Goal: Task Accomplishment & Management: Manage account settings

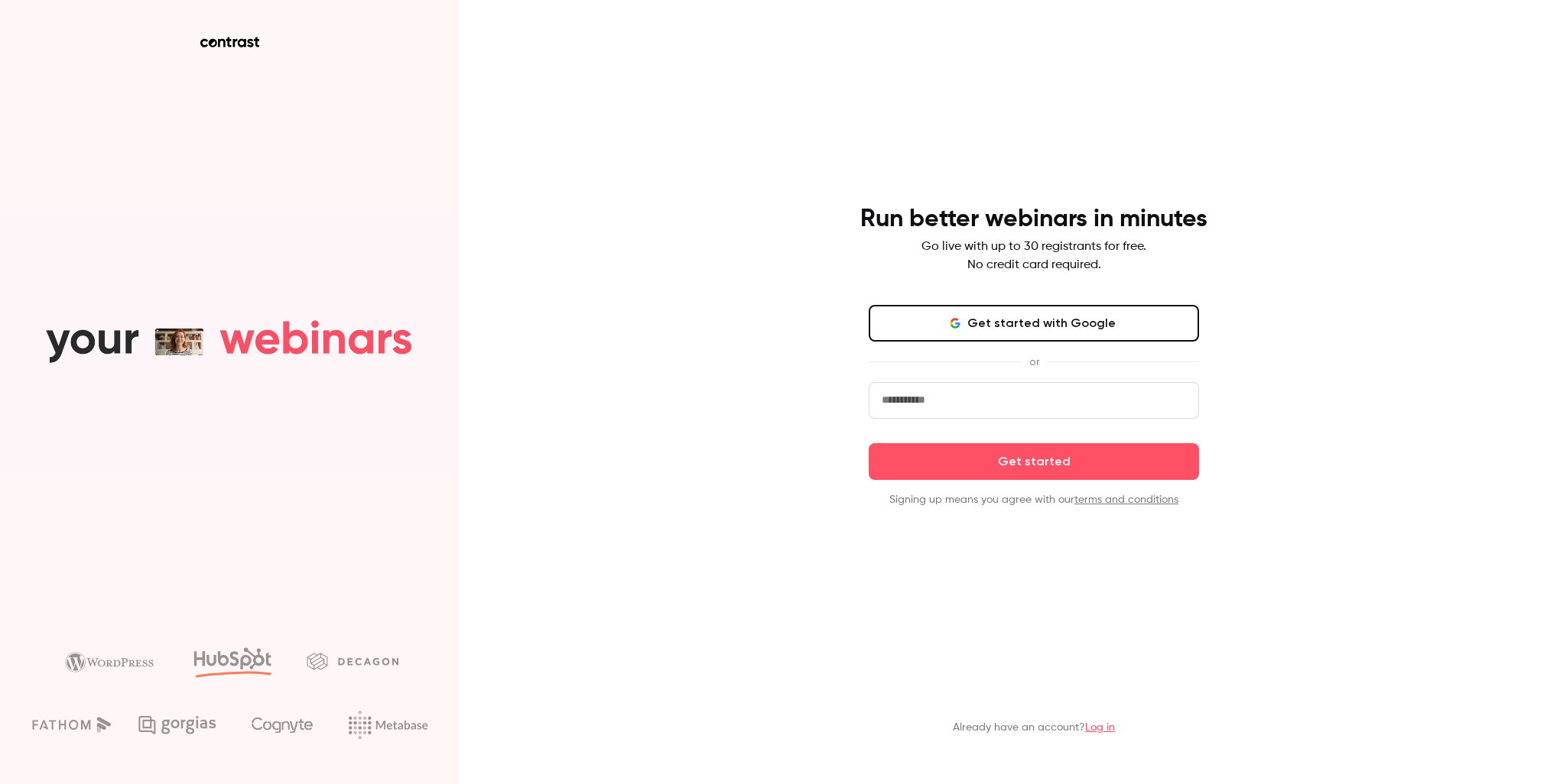
click at [1097, 727] on link "Log in" at bounding box center [1100, 728] width 30 height 11
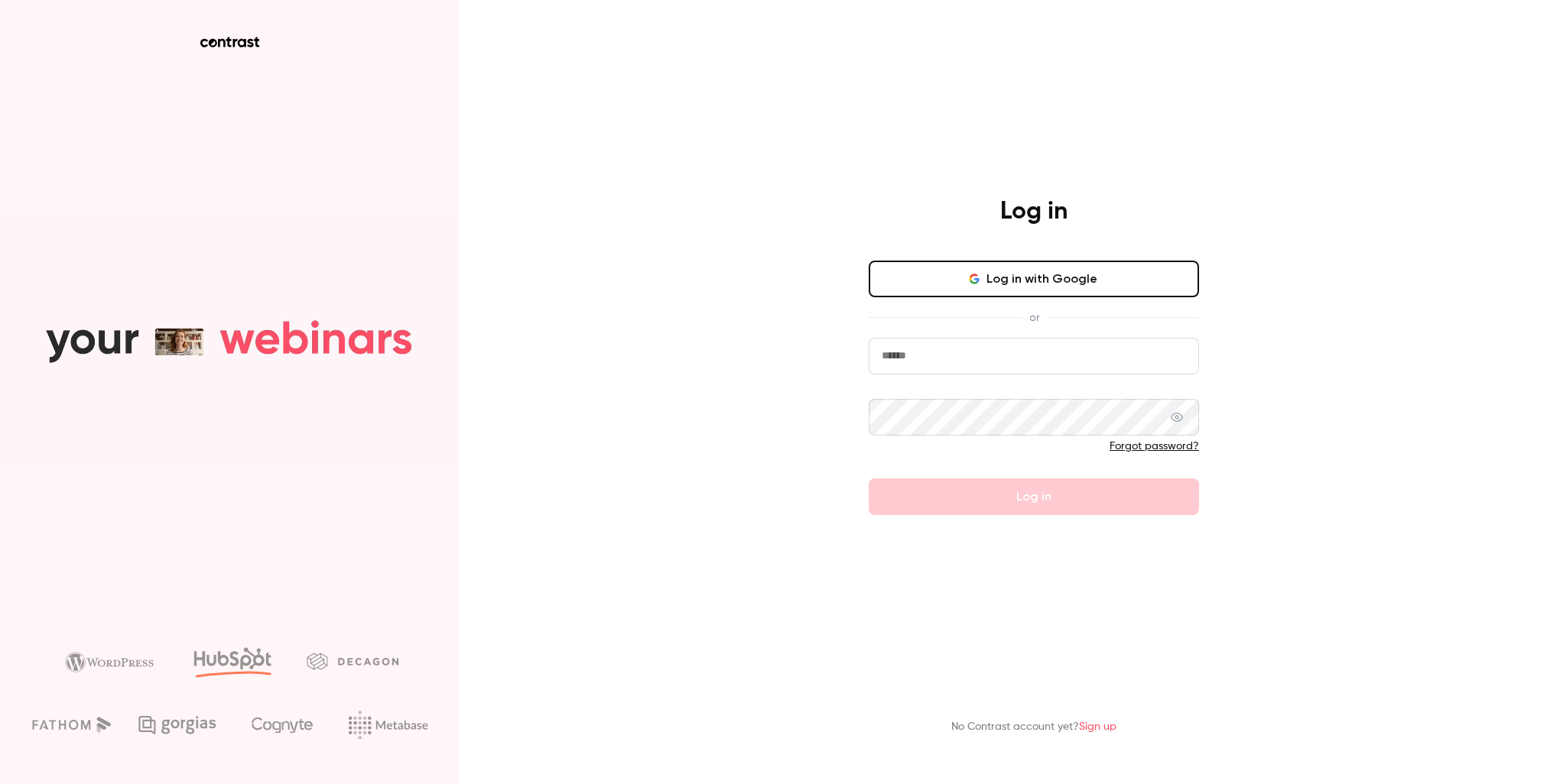
click at [1010, 356] on input "email" at bounding box center [1033, 355] width 331 height 37
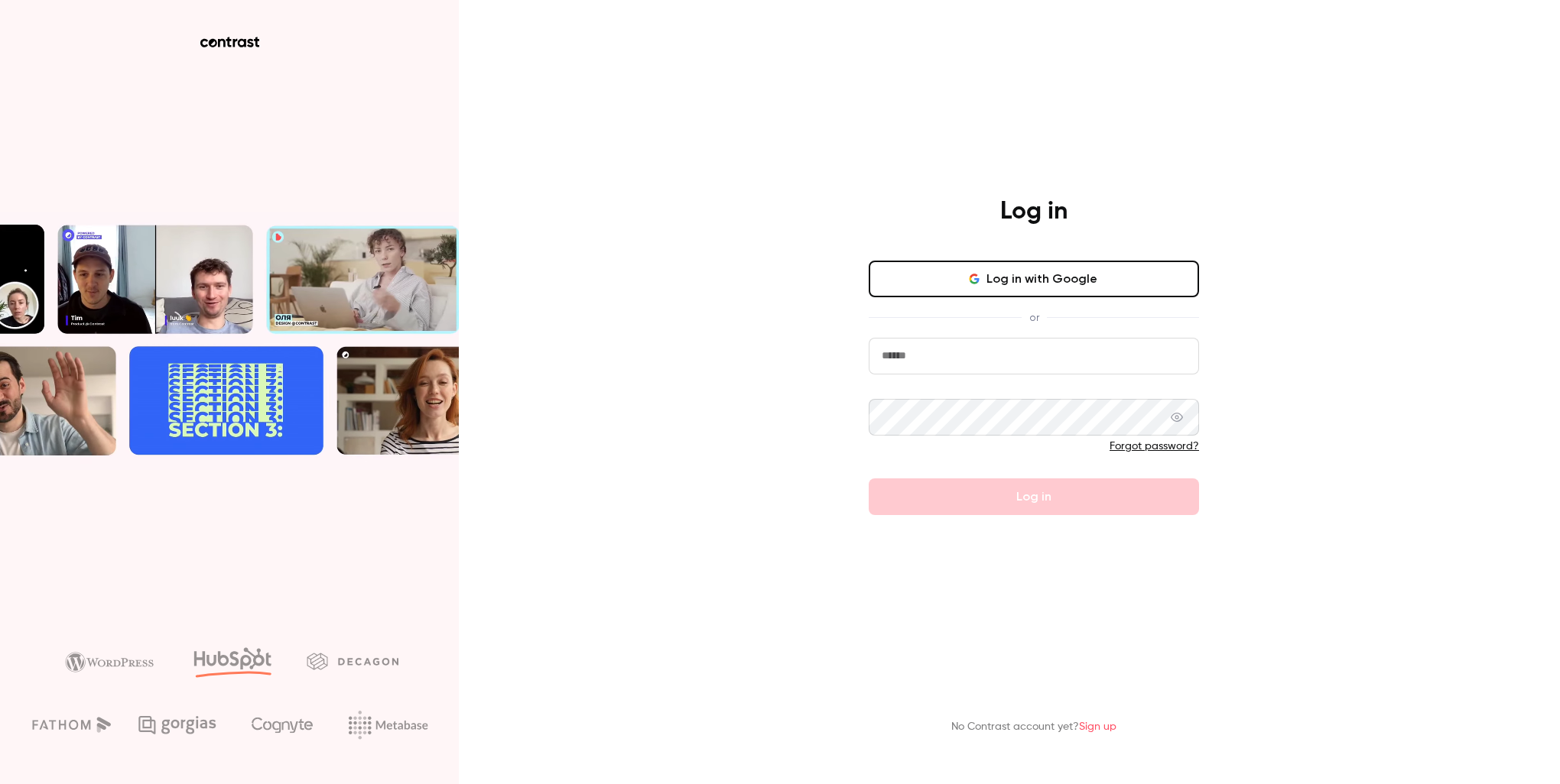
click at [0, 783] on com-1password-button at bounding box center [0, 784] width 0 height 0
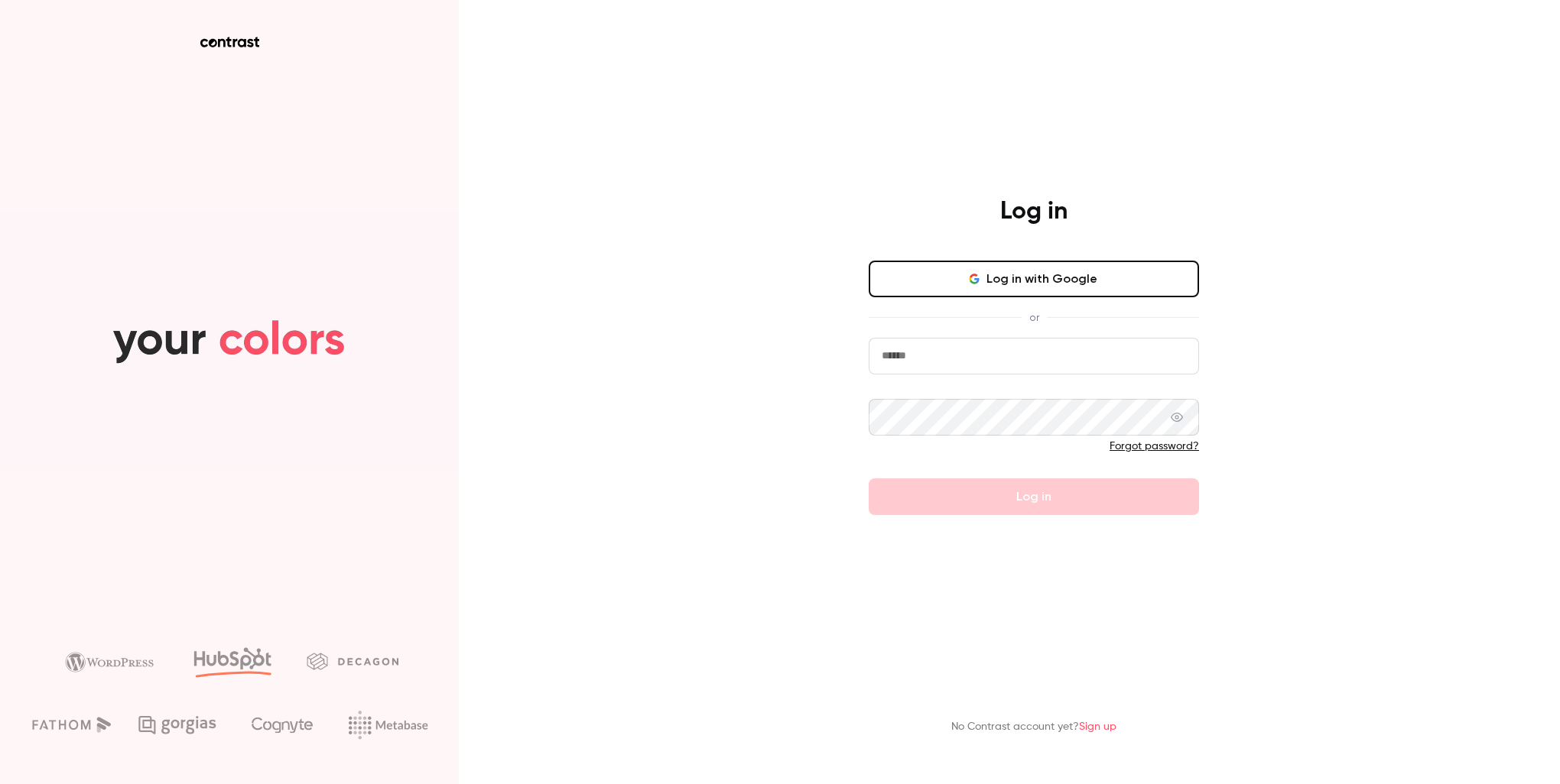
click at [0, 783] on com-1password-button at bounding box center [0, 784] width 0 height 0
type input "**********"
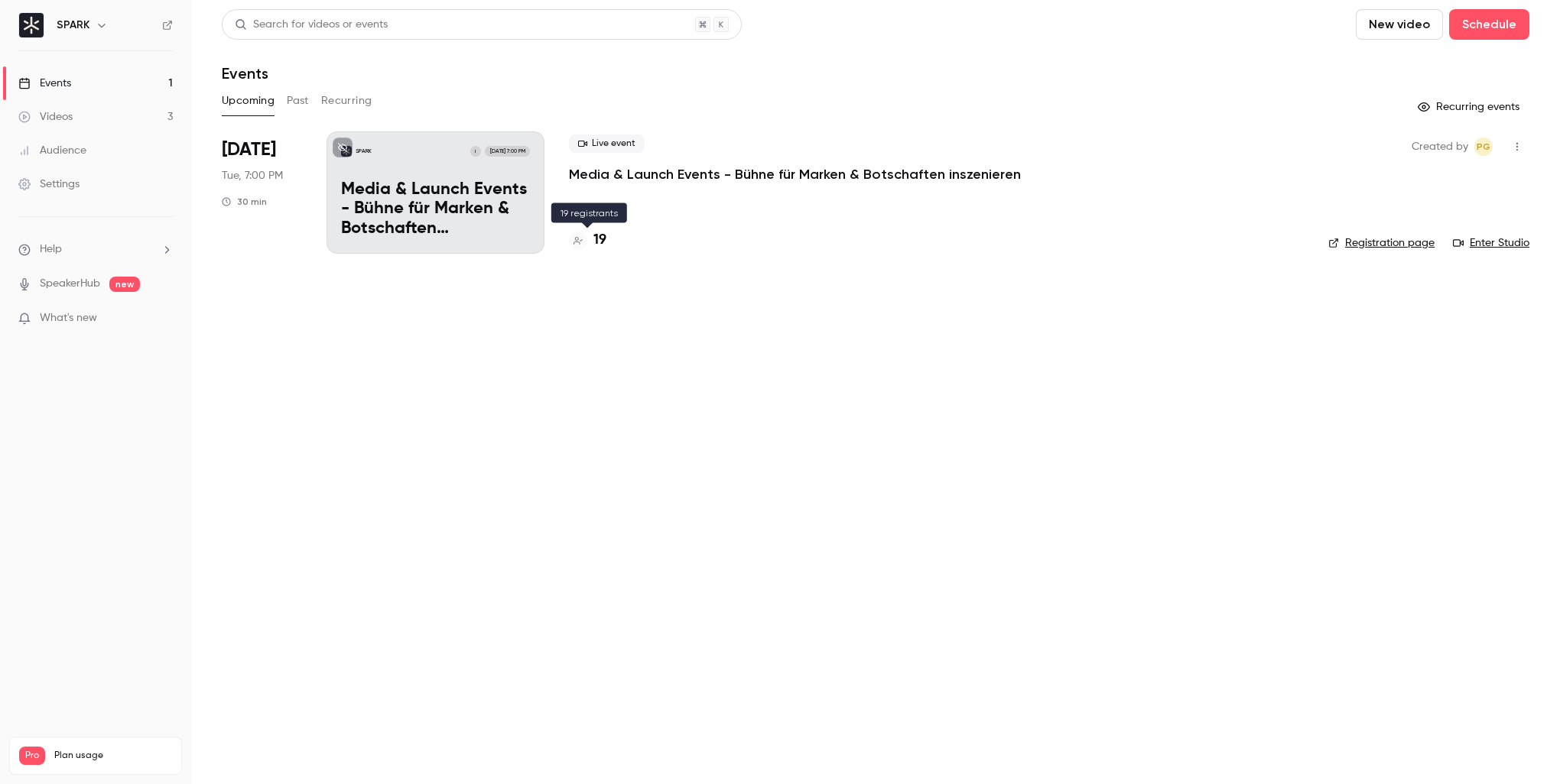
click at [600, 237] on h4 "19" at bounding box center [600, 240] width 13 height 21
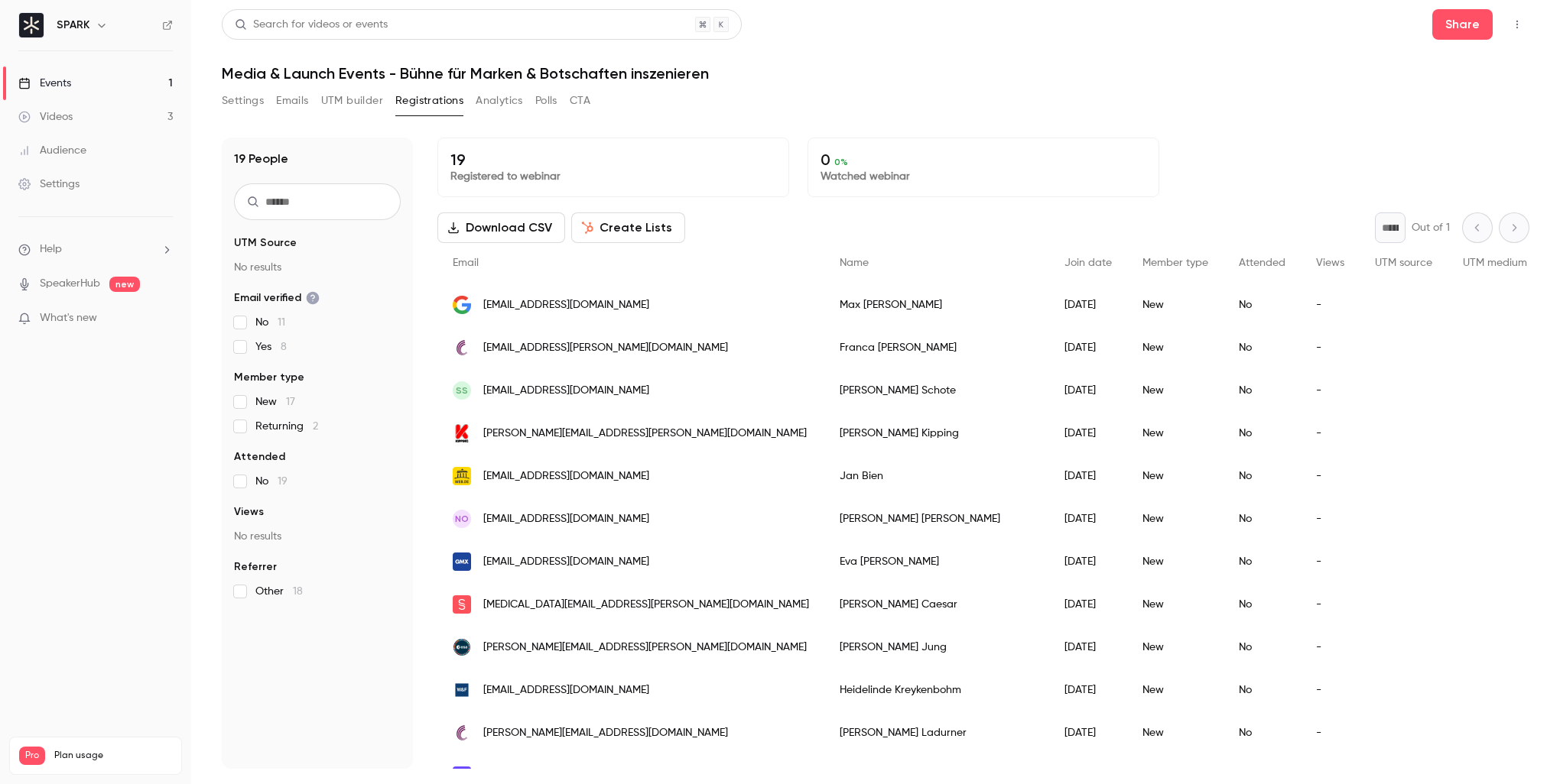
click at [279, 429] on span "Returning 2" at bounding box center [286, 427] width 63 height 16
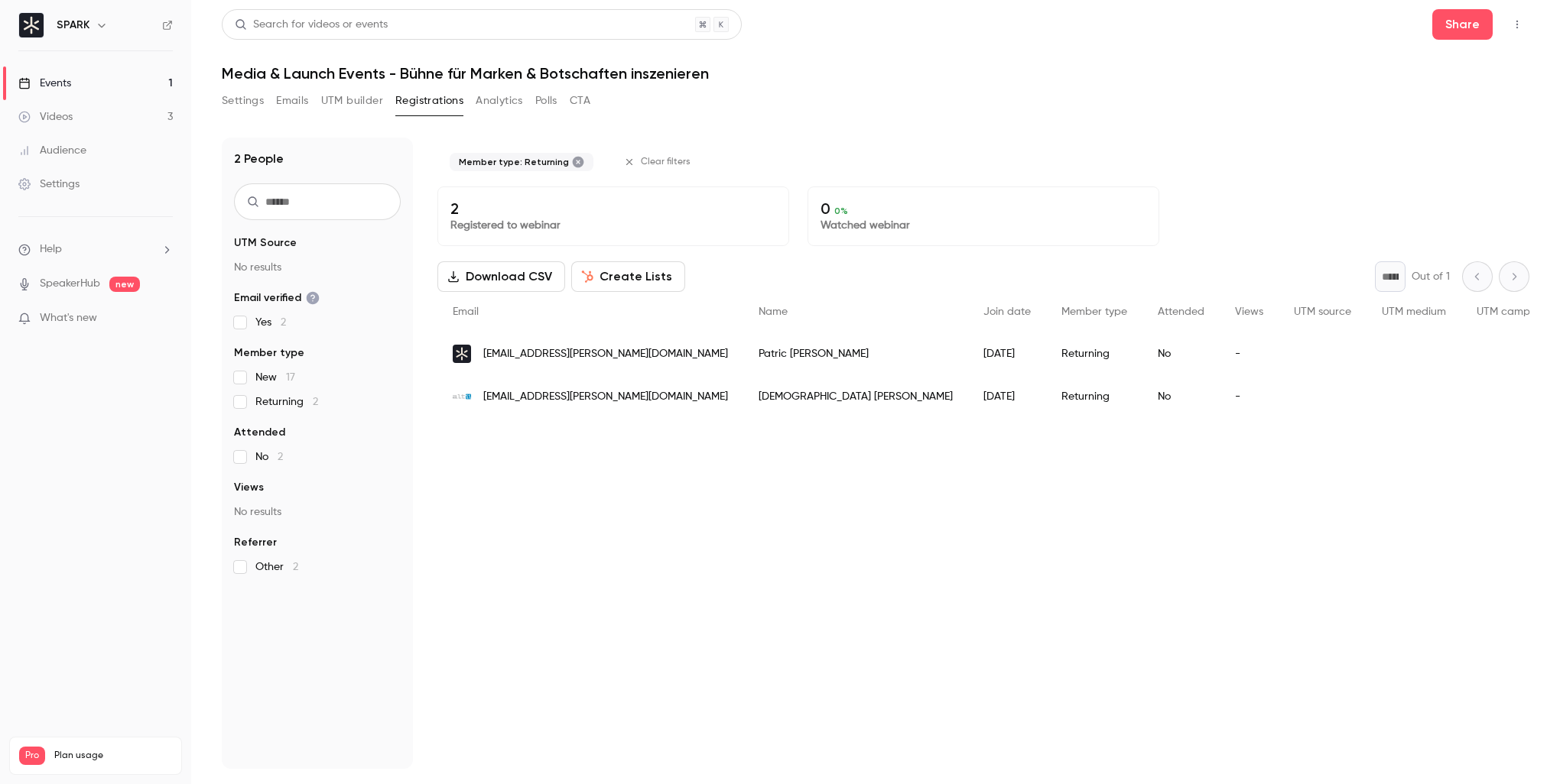
click at [282, 405] on span "Returning 2" at bounding box center [286, 402] width 63 height 16
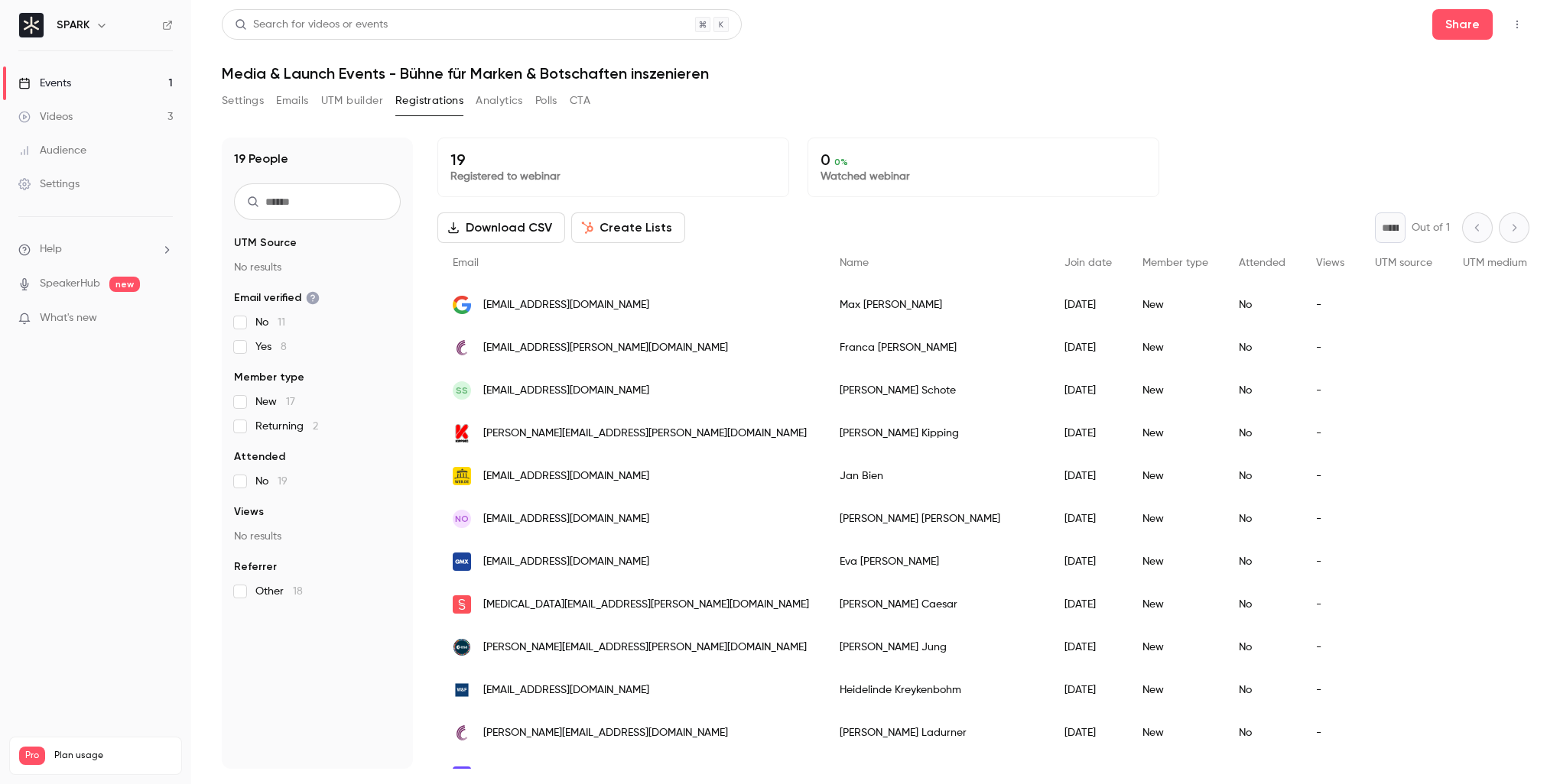
click at [139, 81] on link "Events 1" at bounding box center [96, 83] width 191 height 33
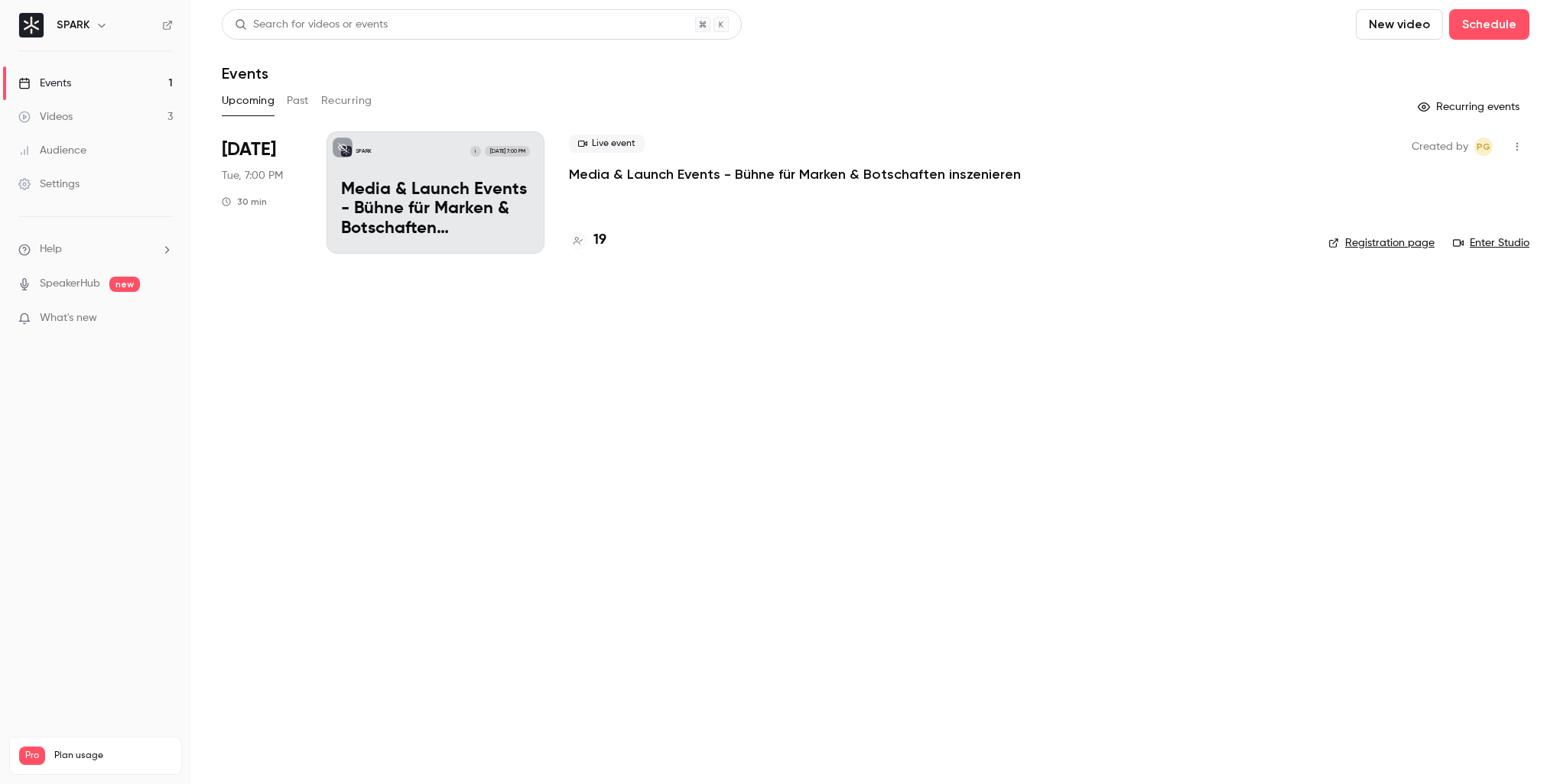
click at [300, 101] on button "Past" at bounding box center [298, 100] width 23 height 24
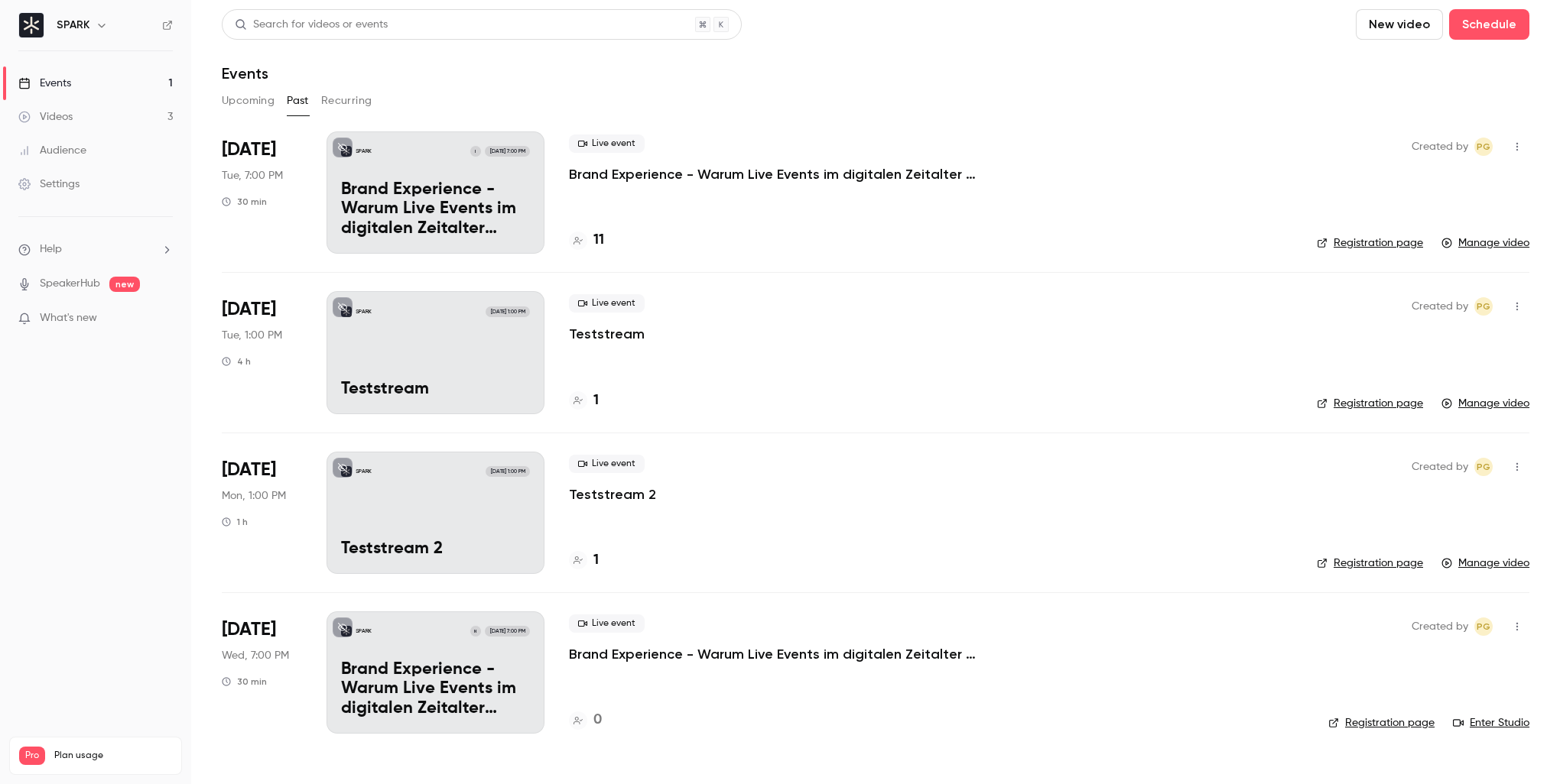
click at [681, 178] on p "Brand Experience - Warum Live Events im digitalen Zeitalter unverzichtbar sind!" at bounding box center [798, 174] width 459 height 19
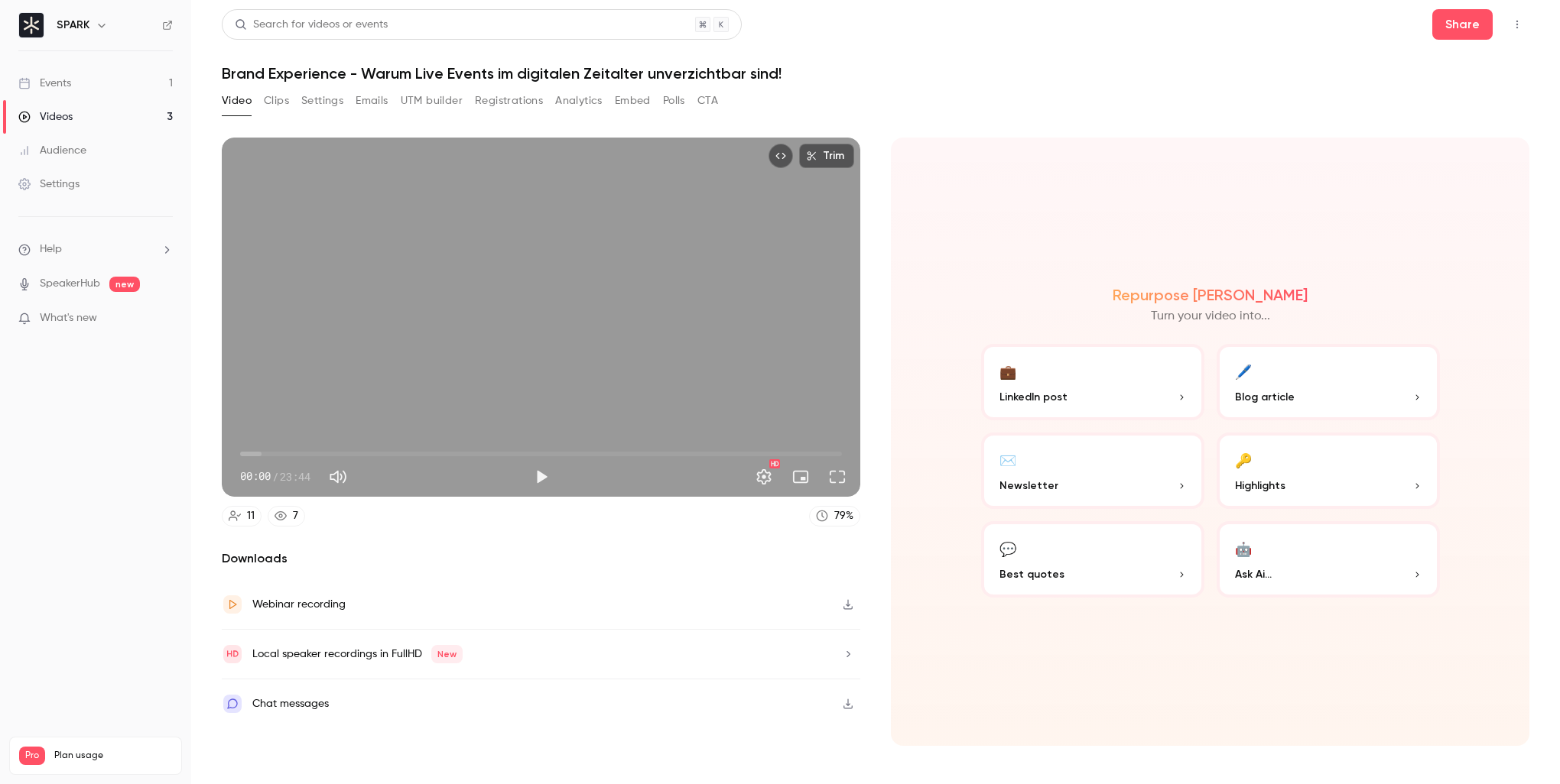
click at [349, 96] on div "Video Clips Settings Emails UTM builder Registrations Analytics Embed Polls CTA" at bounding box center [470, 100] width 496 height 24
click at [369, 96] on button "Emails" at bounding box center [371, 100] width 32 height 24
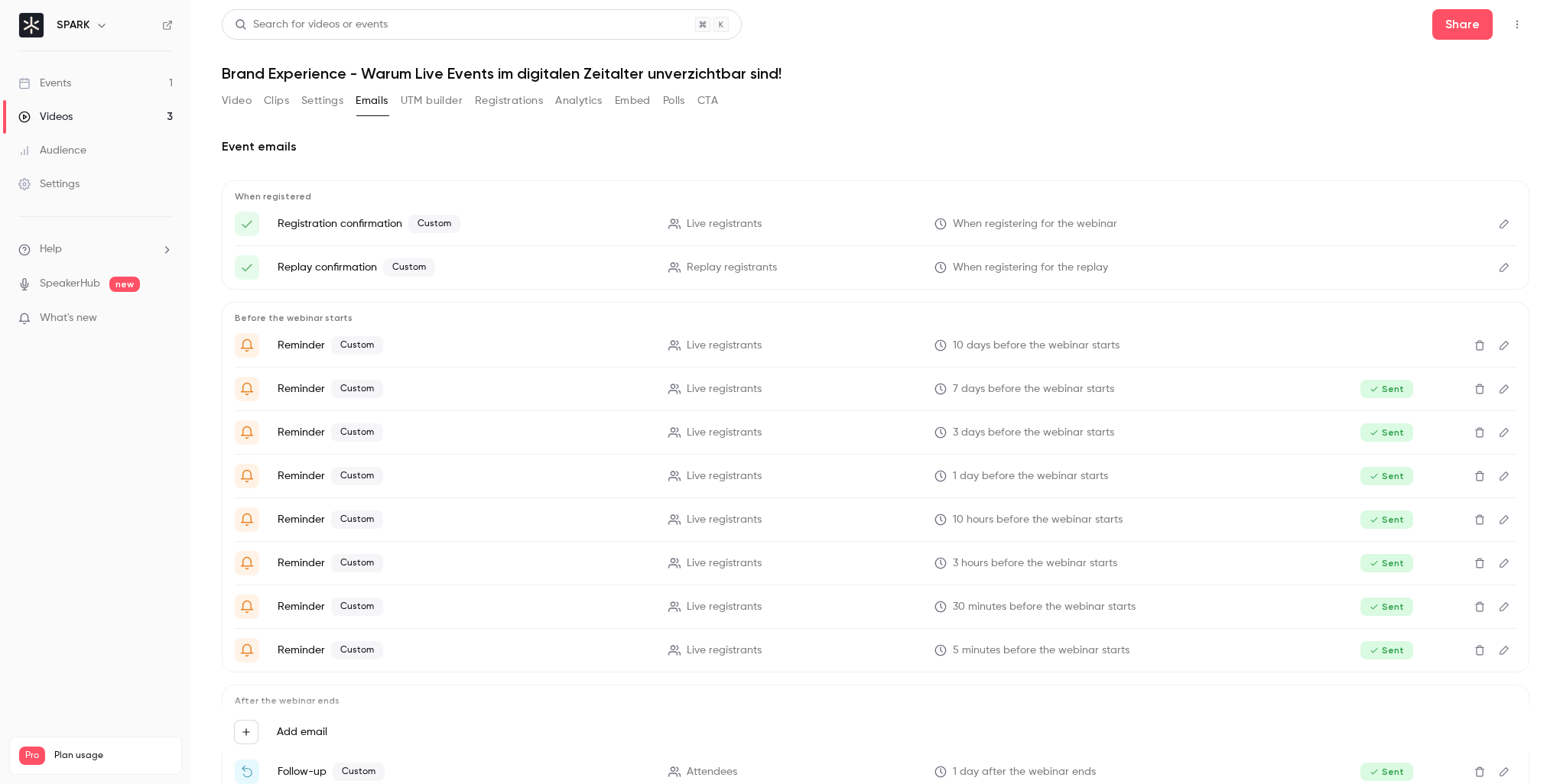
click at [517, 104] on button "Registrations" at bounding box center [508, 100] width 68 height 24
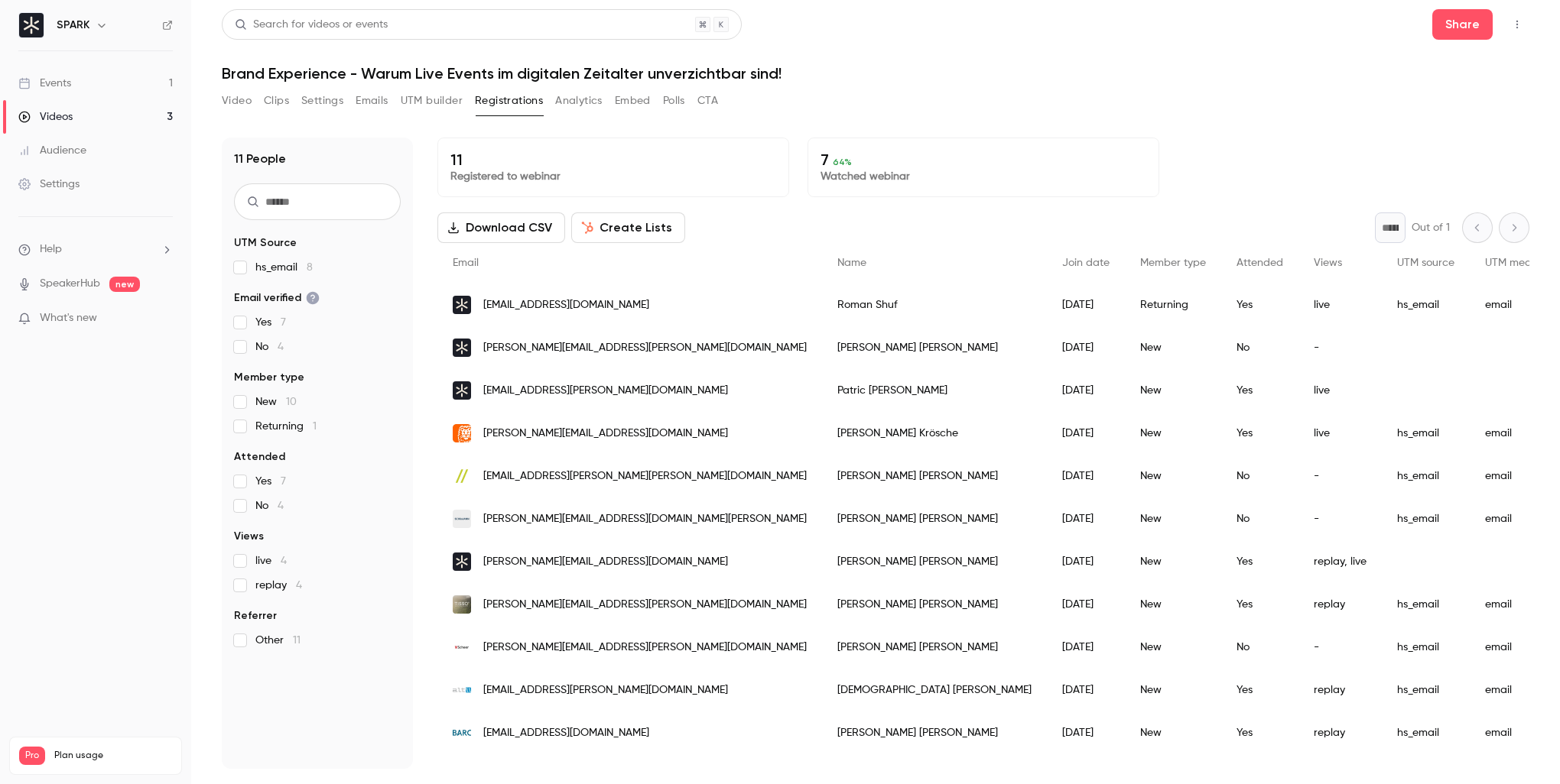
click at [629, 228] on button "Create Lists" at bounding box center [628, 227] width 114 height 30
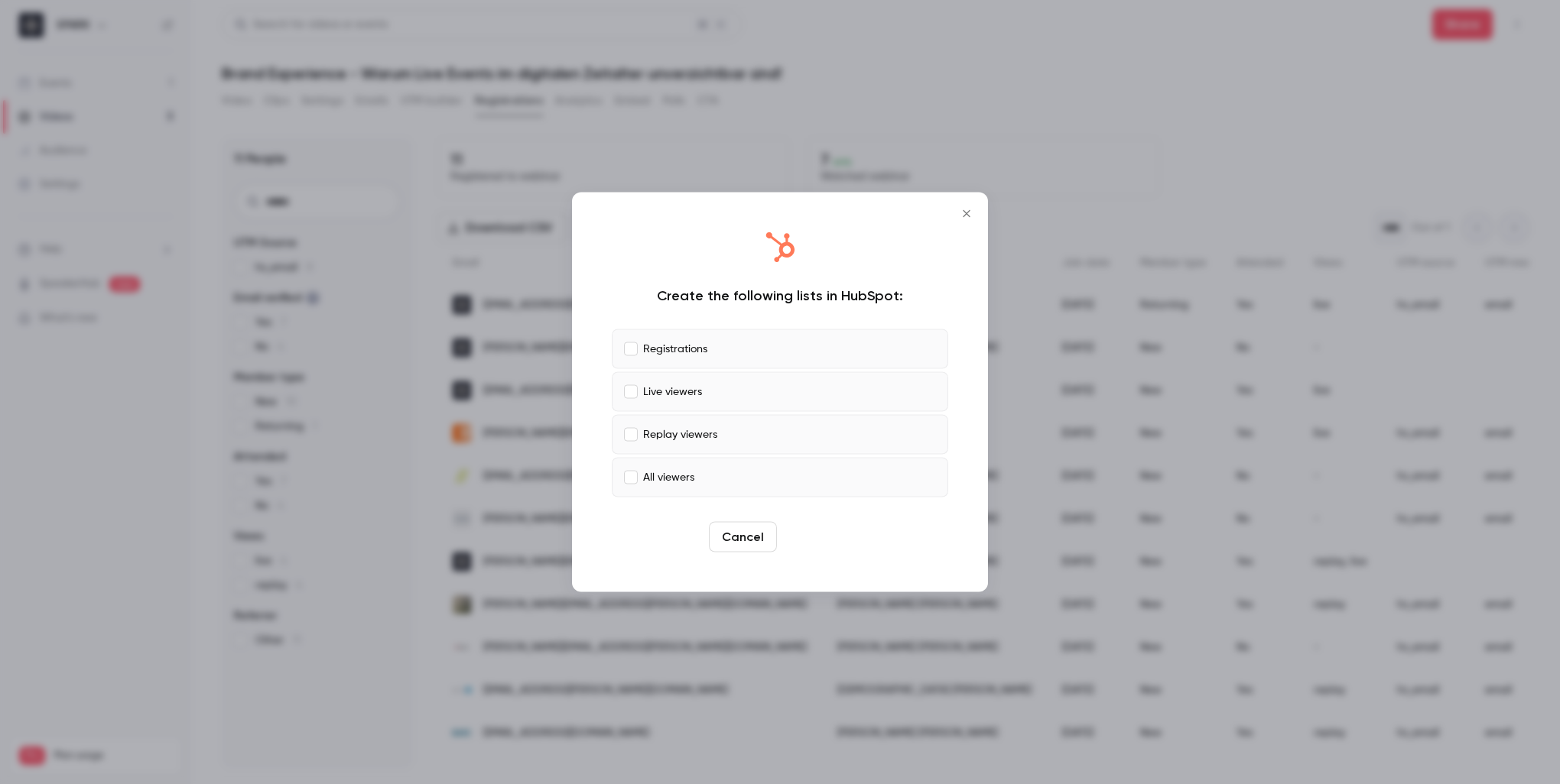
click at [823, 540] on button "Create" at bounding box center [817, 537] width 68 height 30
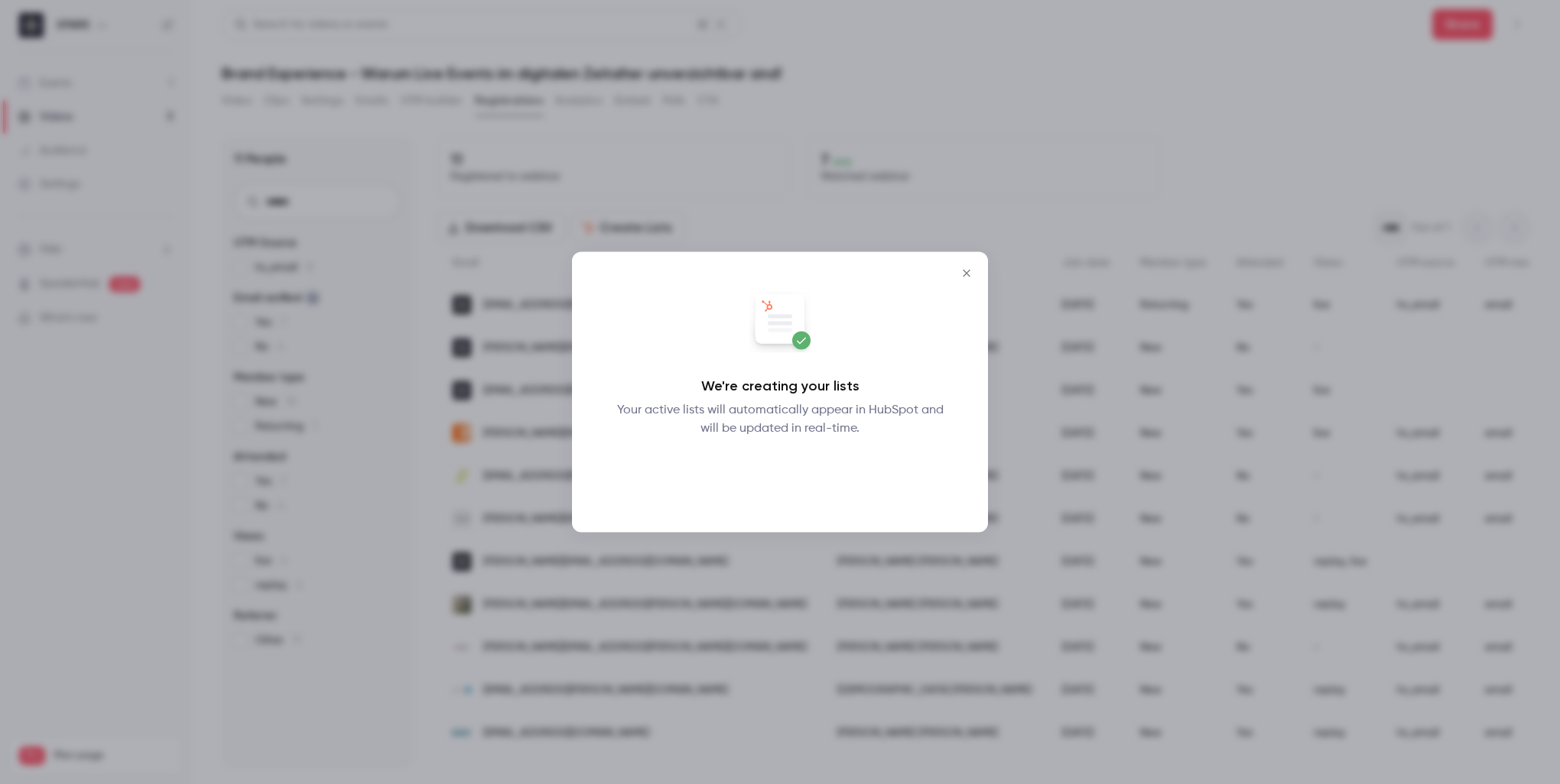
click at [790, 482] on button "Okay" at bounding box center [780, 478] width 56 height 30
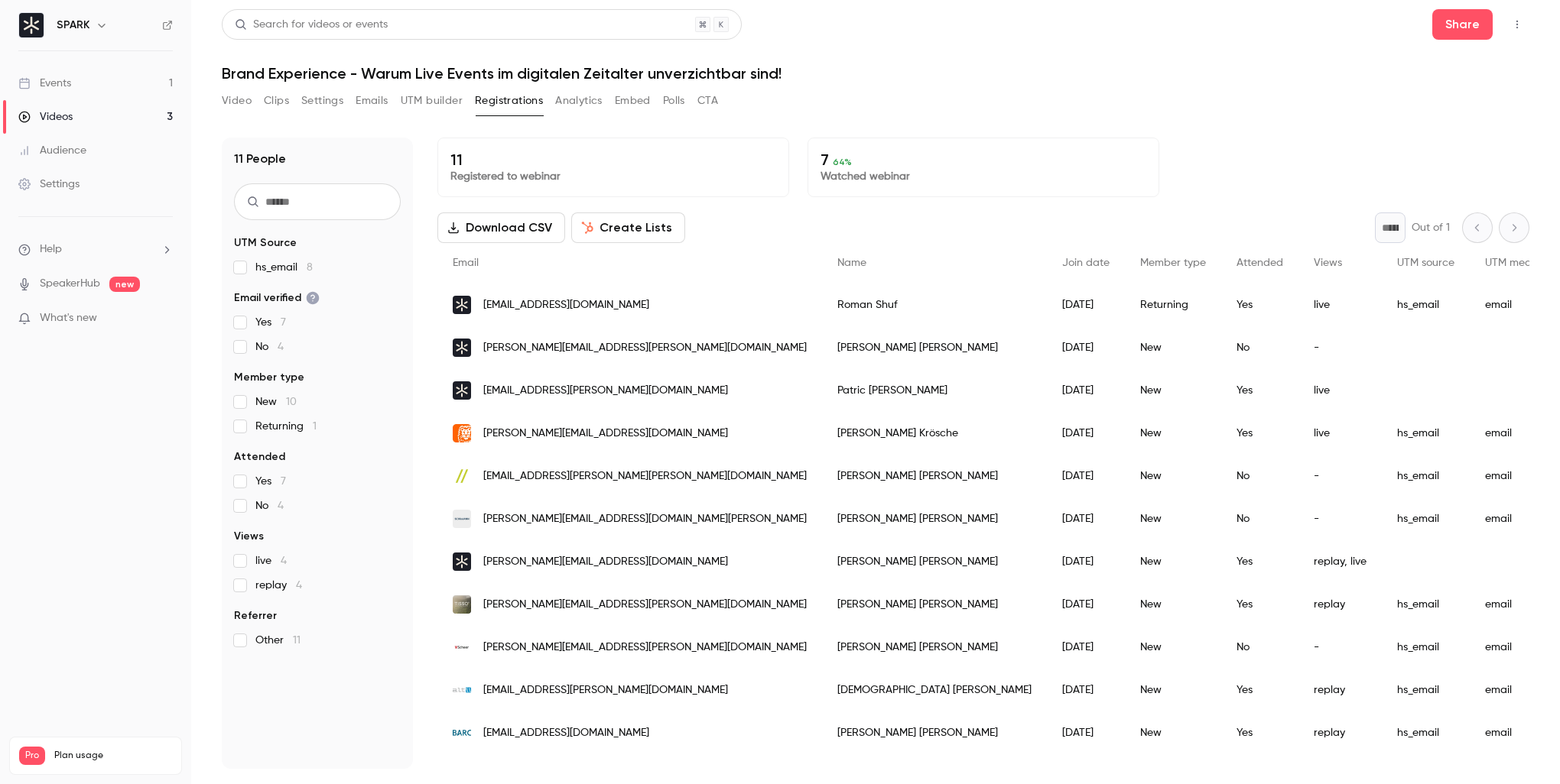
click at [72, 86] on link "Events 1" at bounding box center [96, 83] width 191 height 33
